Goal: Check status: Check status

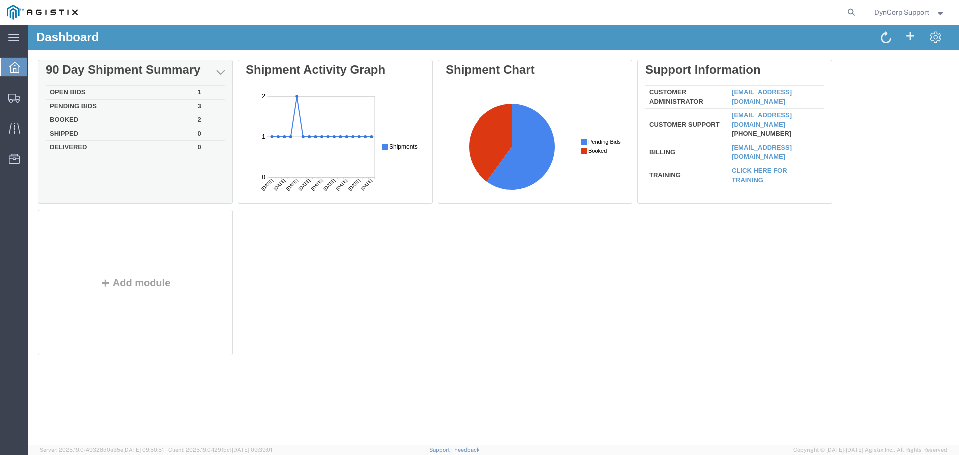
click at [64, 91] on div "Delete 90 Day Shipment Summary Open Bids 1 Pending Bids 3 Booked 2 Shipped 0 De…" at bounding box center [493, 210] width 911 height 300
click at [60, 92] on td "Open Bids" at bounding box center [120, 93] width 148 height 14
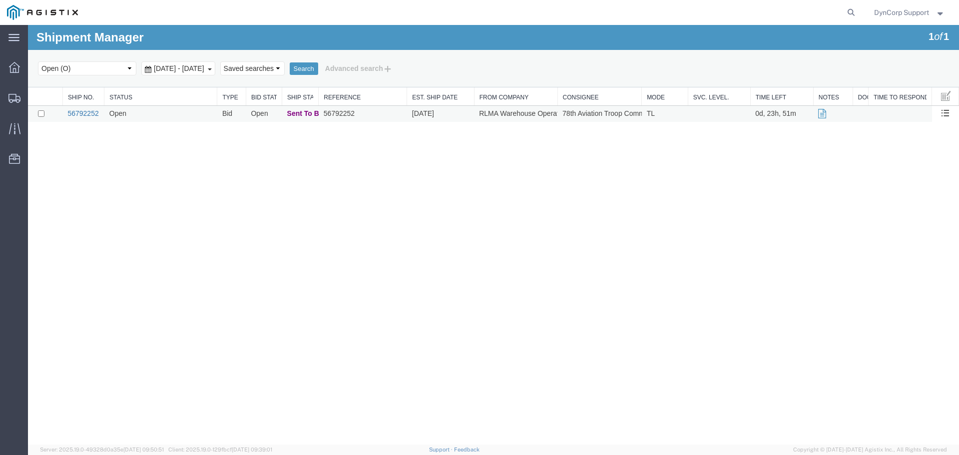
click at [81, 111] on link "56792252" at bounding box center [82, 113] width 31 height 8
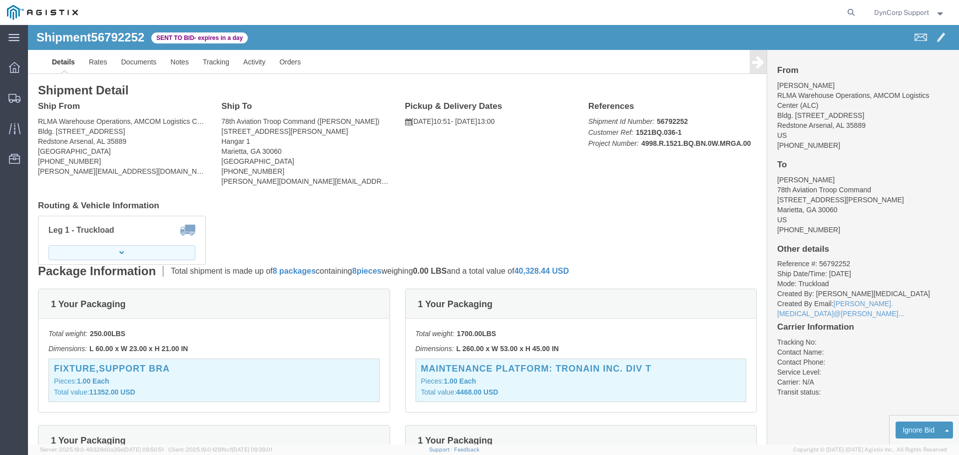
click button "button"
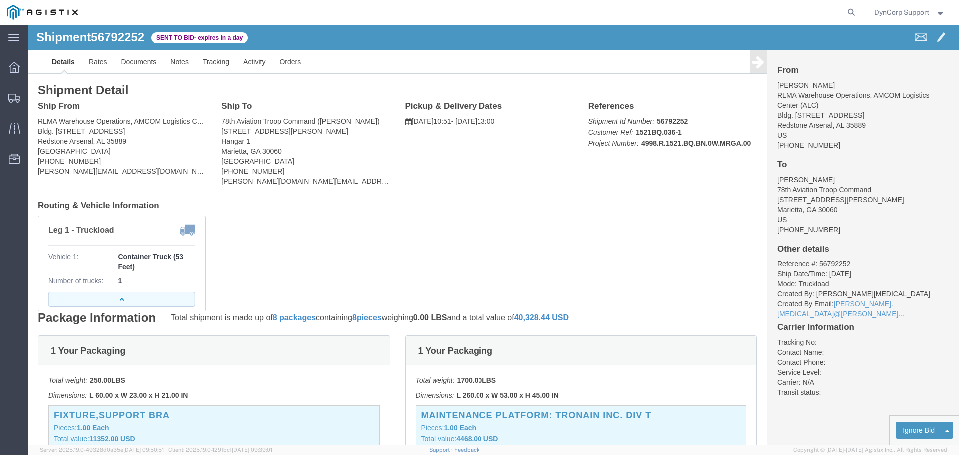
click button "button"
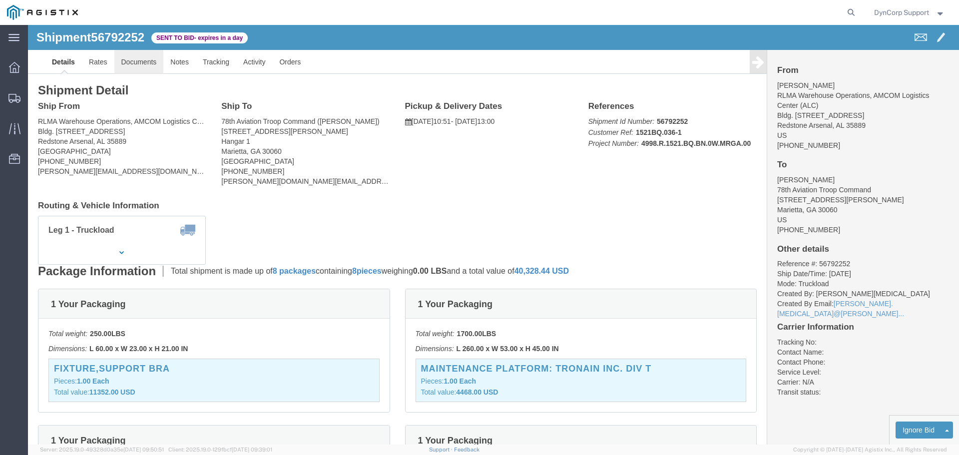
click link "Documents"
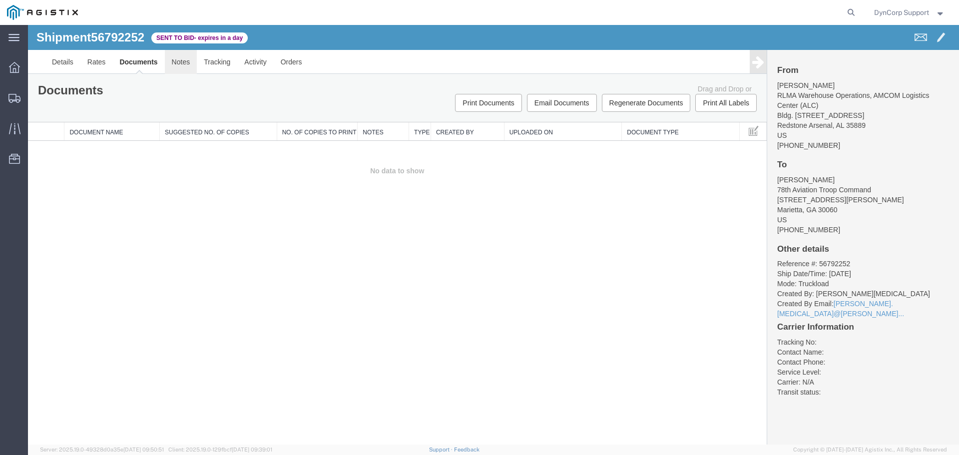
click at [173, 63] on link "Notes" at bounding box center [181, 62] width 32 height 24
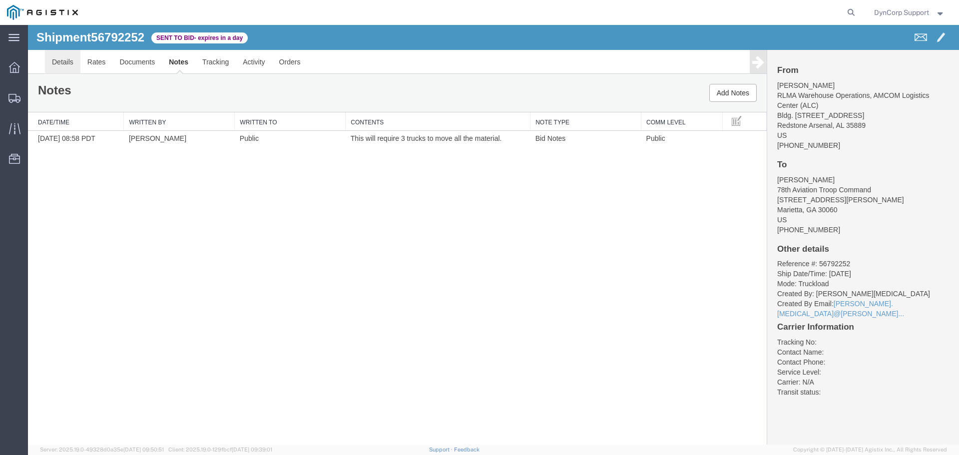
click at [55, 63] on link "Details" at bounding box center [62, 62] width 35 height 24
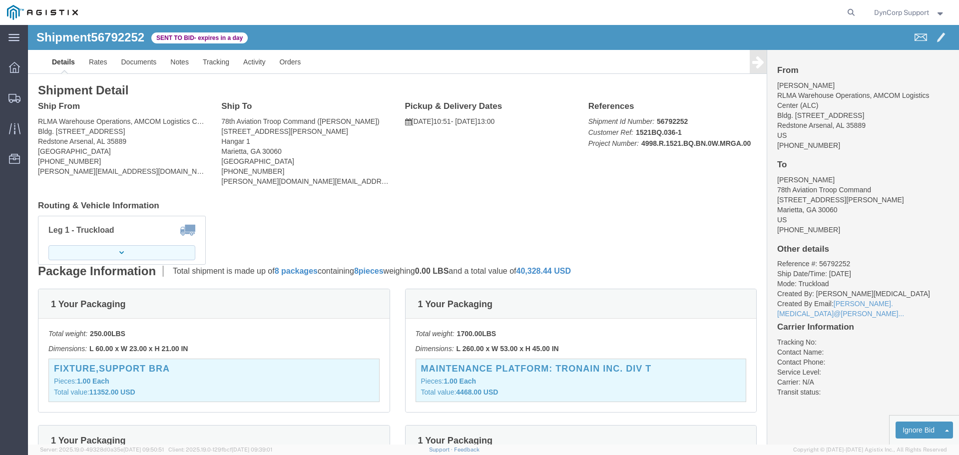
click button "button"
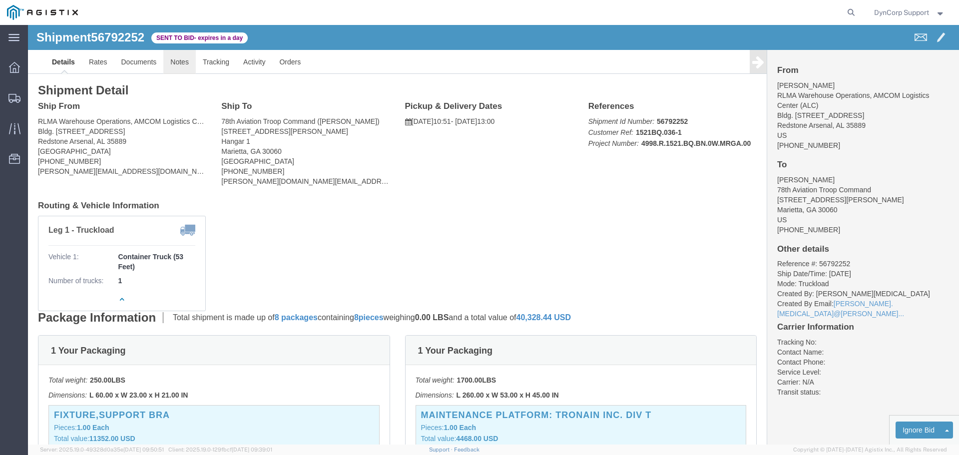
drag, startPoint x: 159, startPoint y: 40, endPoint x: 167, endPoint y: 35, distance: 9.7
click link "Notes"
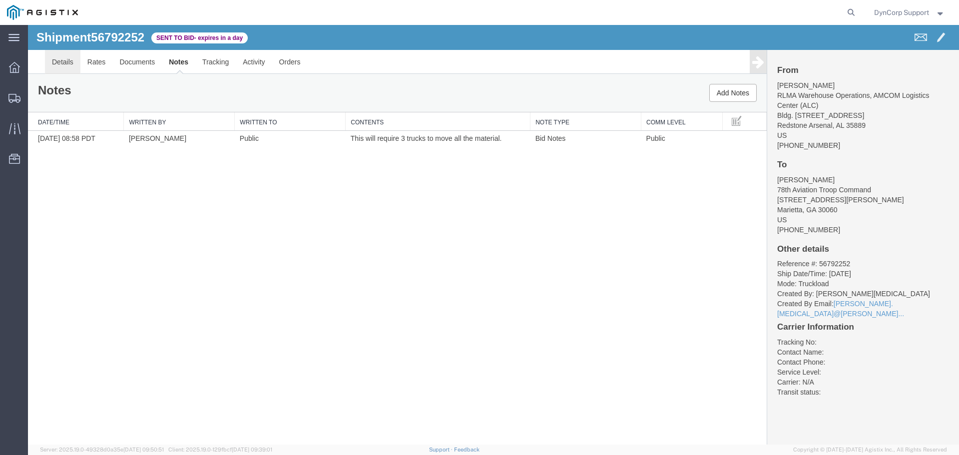
click at [45, 59] on link "Details" at bounding box center [62, 62] width 35 height 24
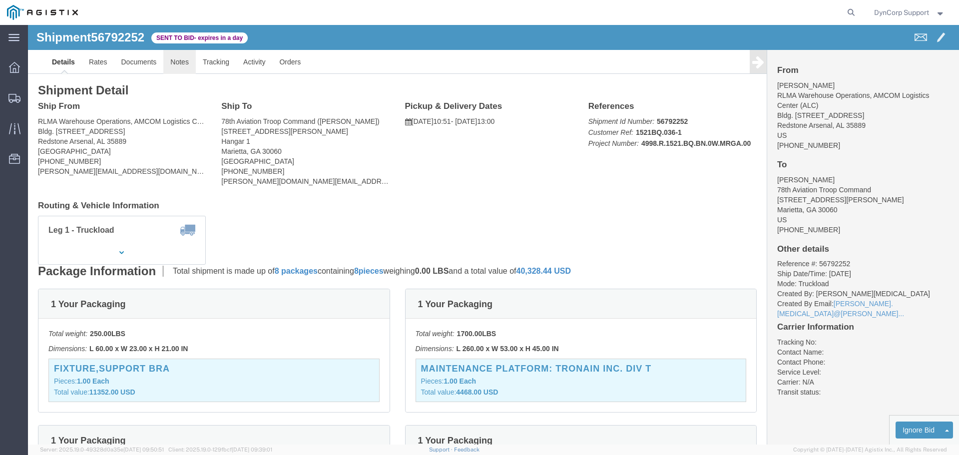
click link "Notes"
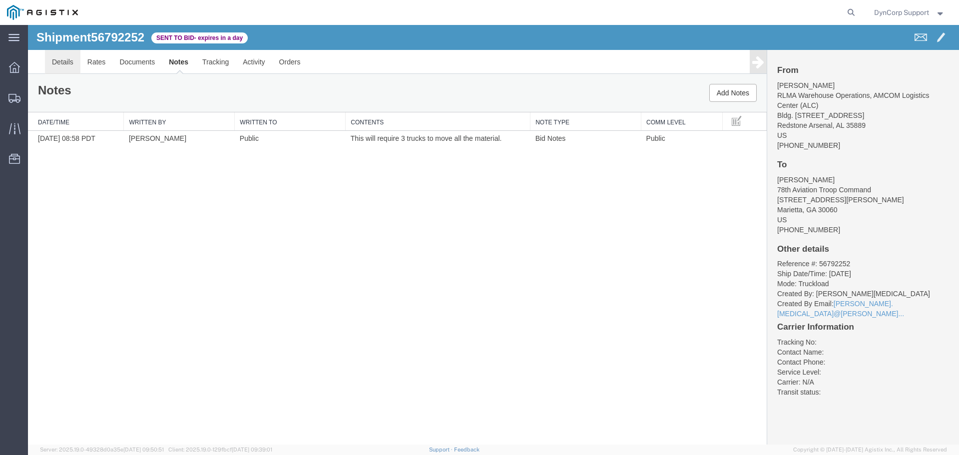
click at [65, 60] on link "Details" at bounding box center [62, 62] width 35 height 24
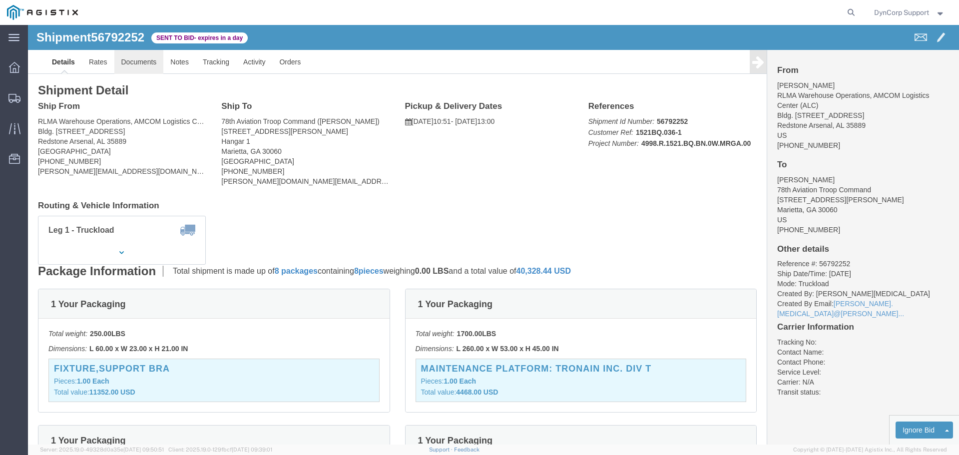
click link "Documents"
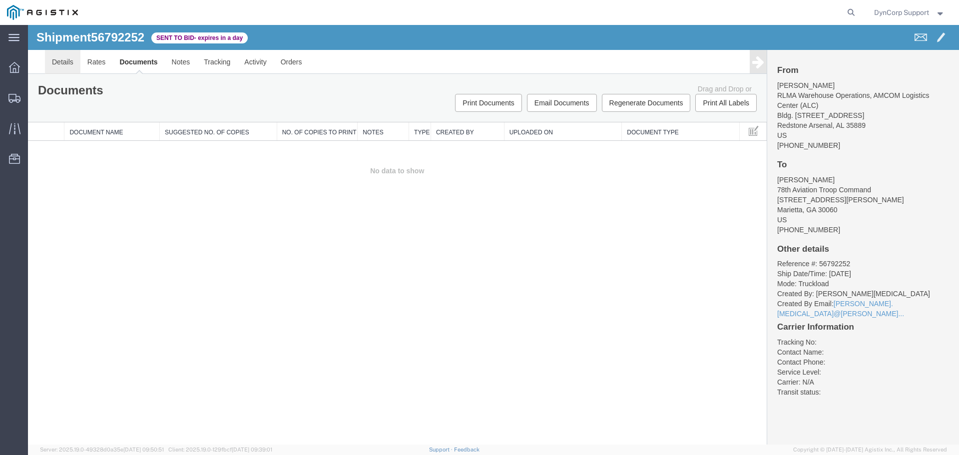
click at [55, 60] on link "Details" at bounding box center [62, 62] width 35 height 24
